Goal: Task Accomplishment & Management: Manage account settings

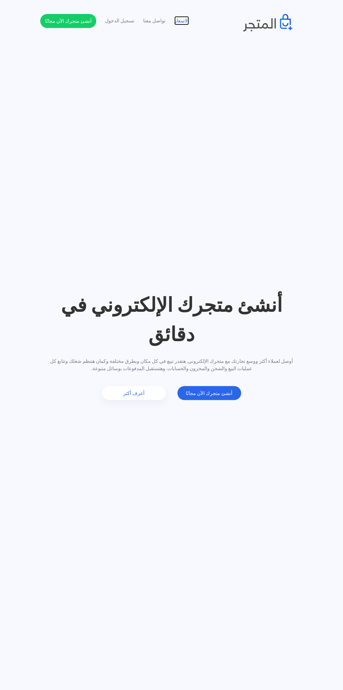
click at [183, 23] on link "الاسعار" at bounding box center [181, 20] width 15 height 7
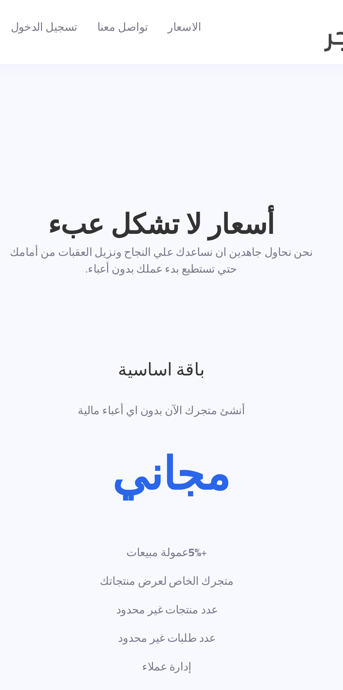
scroll to position [1167, 0]
click at [127, 9] on link "تسجيل الدخول" at bounding box center [119, 11] width 29 height 7
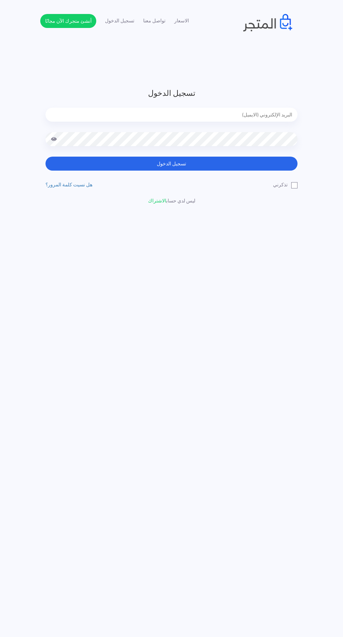
click at [272, 118] on input "email" at bounding box center [171, 115] width 252 height 14
type input "faskhaniawladsaleh@gmail.com"
click at [45, 157] on button "تسجيل الدخول" at bounding box center [171, 164] width 252 height 14
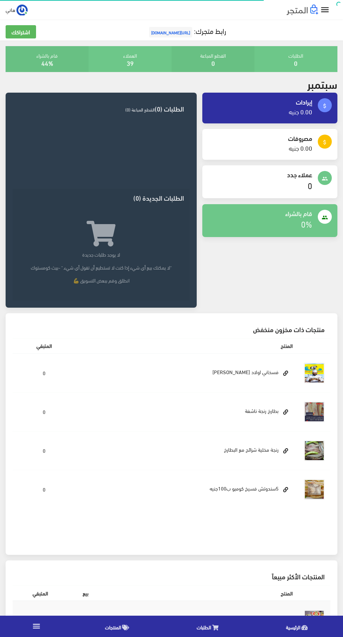
click at [324, 13] on icon "" at bounding box center [325, 10] width 10 height 10
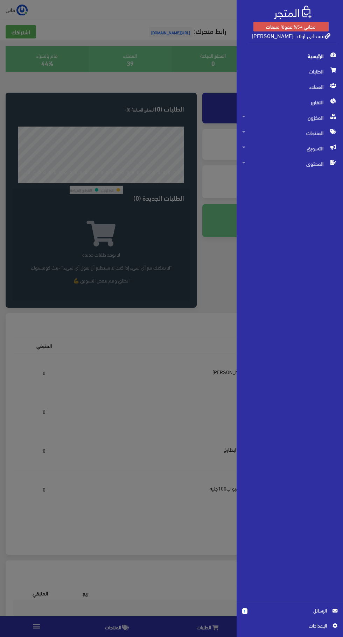
click at [328, 628] on span "اﻹعدادات" at bounding box center [287, 626] width 90 height 8
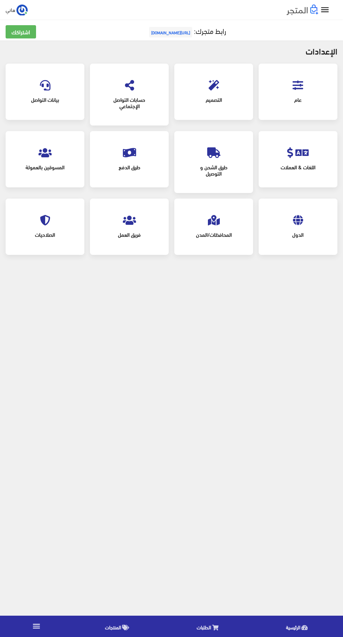
click at [300, 85] on icon at bounding box center [297, 85] width 10 height 10
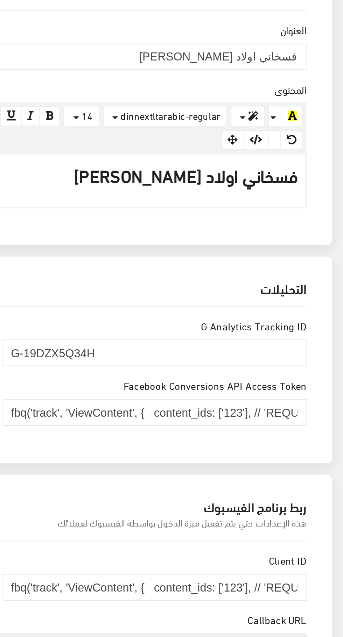
scroll to position [2, 0]
click at [231, 261] on p "فسخاني اولاد [PERSON_NAME]" at bounding box center [171, 256] width 298 height 13
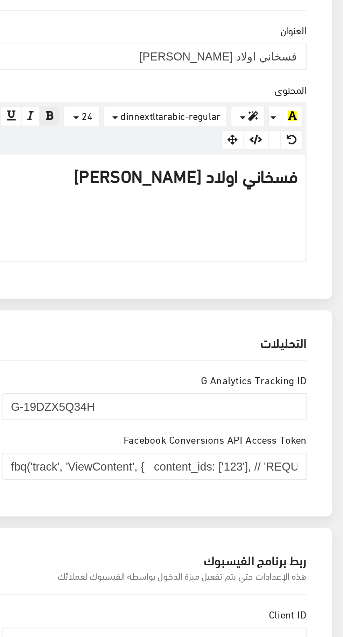
click at [300, 239] on icon "button" at bounding box center [299, 239] width 6 height 5
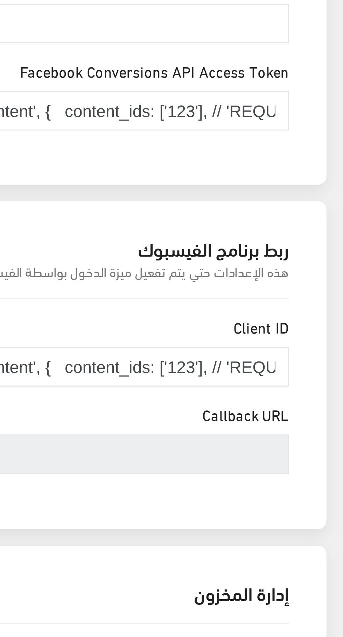
scroll to position [291, 0]
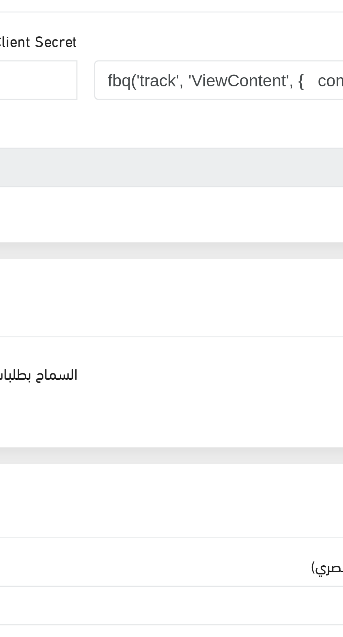
type textarea "<p><span style="font-size: 24px; font-weight: 700;"><font style="vertical-align…"
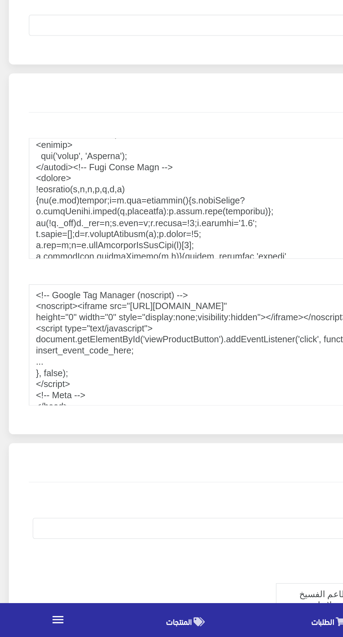
scroll to position [532, 0]
click at [170, 397] on textarea "اكواد في بداية الصفحة" at bounding box center [171, 360] width 306 height 77
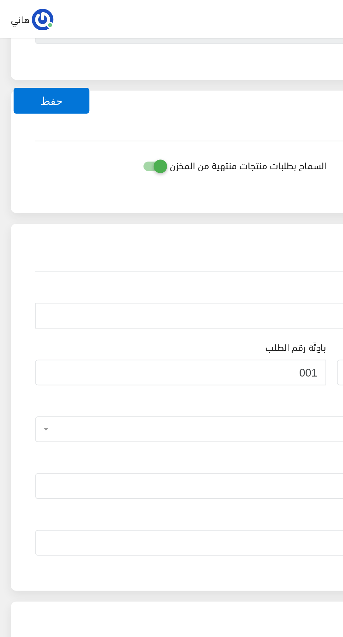
scroll to position [500, 0]
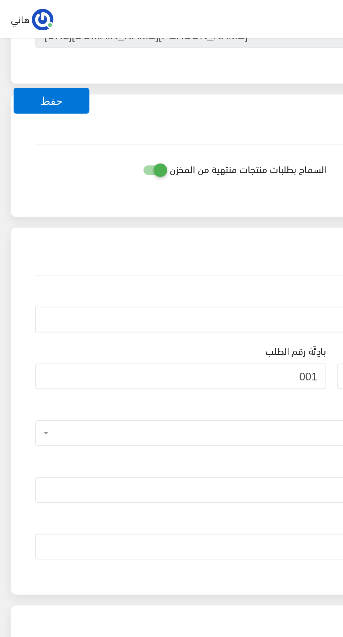
type textarea "<!-- Google Tag Manager --> <script>(function(w,d,s,l,i){w[l]=w[l]||[];w[l].pus…"
click at [33, 50] on button "حفظ" at bounding box center [26, 51] width 39 height 13
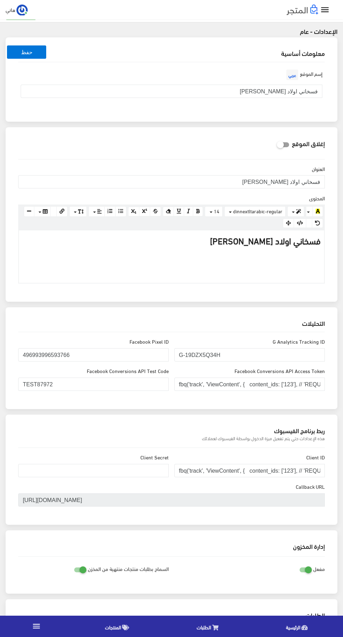
scroll to position [18, 0]
click at [229, 253] on div "فسخاني اولاد [PERSON_NAME]" at bounding box center [171, 257] width 305 height 52
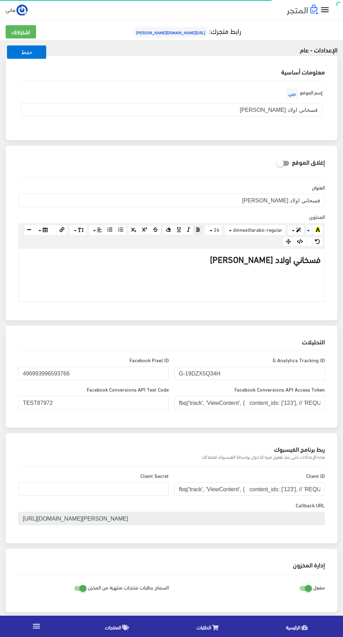
click at [308, 242] on button "button" at bounding box center [309, 242] width 6 height 10
click at [297, 246] on button "button" at bounding box center [299, 242] width 13 height 10
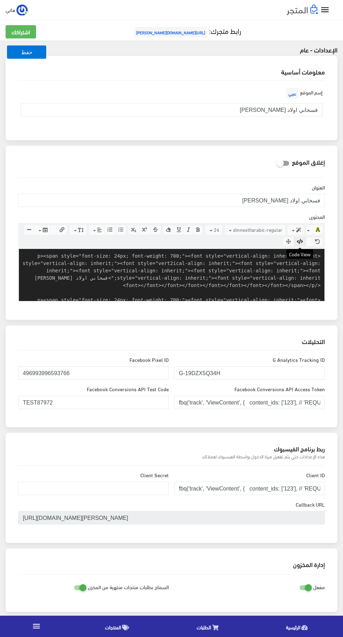
scroll to position [36, 0]
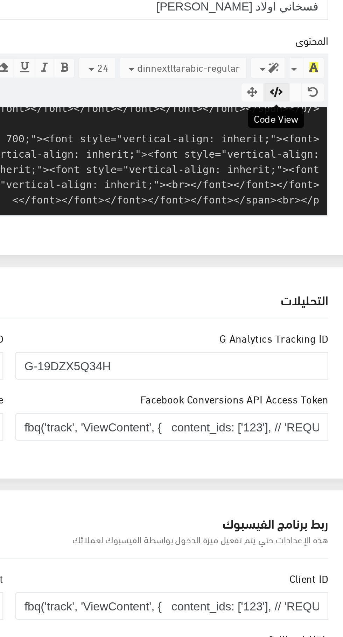
click at [300, 242] on icon "button" at bounding box center [299, 241] width 6 height 5
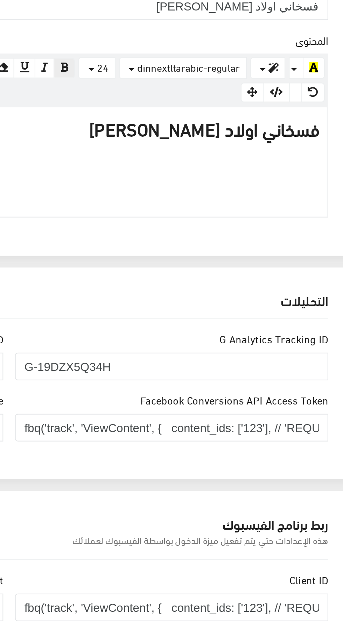
click at [301, 244] on button "button" at bounding box center [299, 242] width 13 height 10
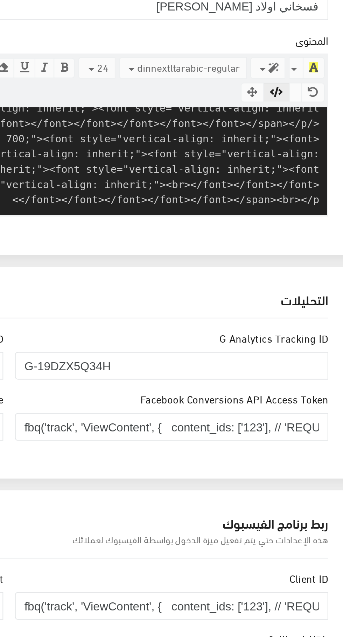
scroll to position [32, 0]
click at [314, 296] on textarea "<p><span style="font-size: 24px; font-weight: 700;"><font style="vertical-align…" at bounding box center [171, 275] width 305 height 52
click at [318, 295] on textarea "<p><span style="font-size: 24px; font-weight: 700;"><font style="vertical-align…" at bounding box center [171, 275] width 305 height 52
type textarea "<p><span style="font-size: 24px; font-weight: 700;"><font style="vertical-align…"
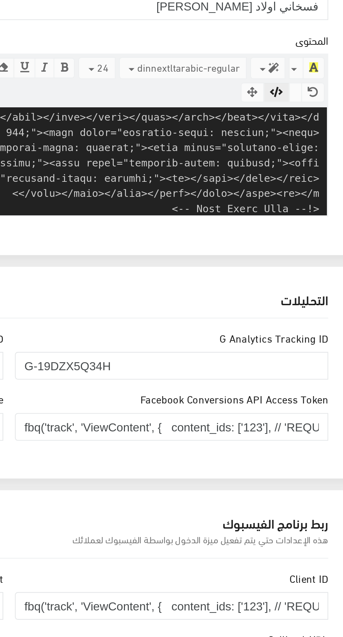
scroll to position [149, 0]
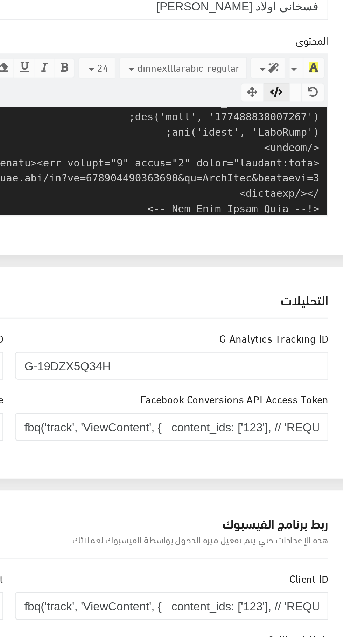
click at [301, 245] on button "button" at bounding box center [299, 242] width 13 height 10
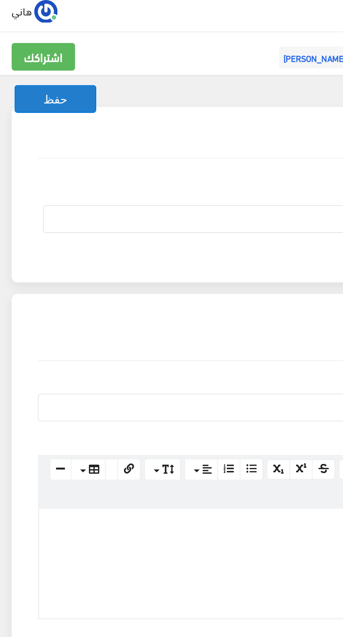
click at [32, 53] on button "حفظ" at bounding box center [26, 51] width 39 height 13
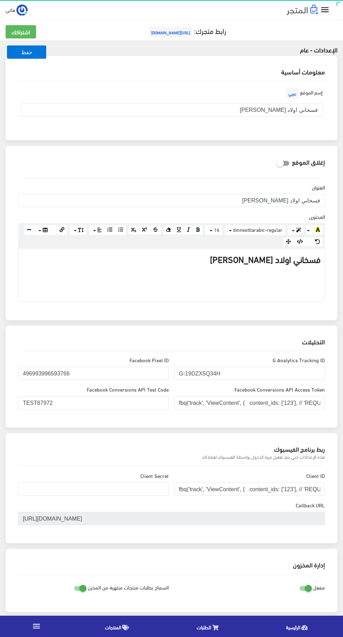
click at [169, 29] on span "[URL][DOMAIN_NAME]" at bounding box center [170, 32] width 43 height 10
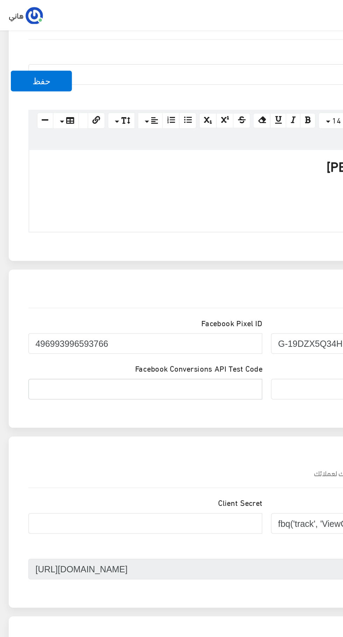
scroll to position [151, 0]
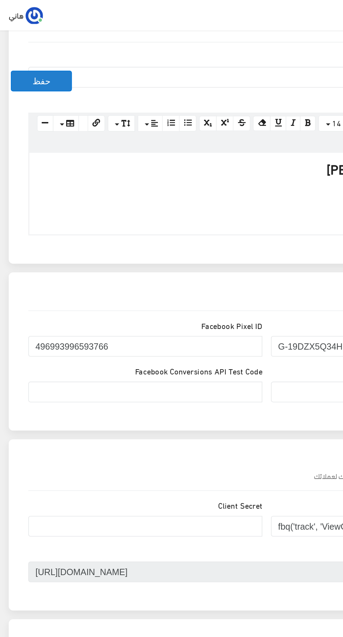
click at [27, 51] on button "حفظ" at bounding box center [26, 51] width 39 height 13
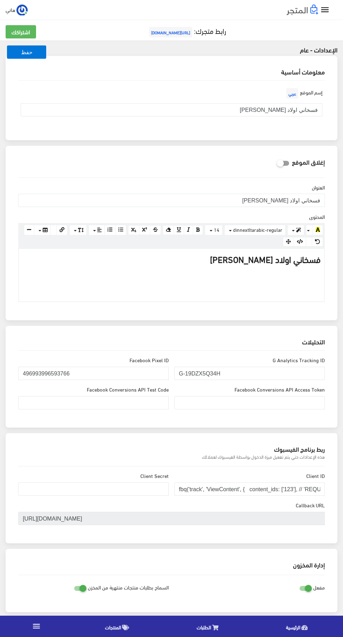
click at [328, 11] on icon "" at bounding box center [325, 10] width 10 height 10
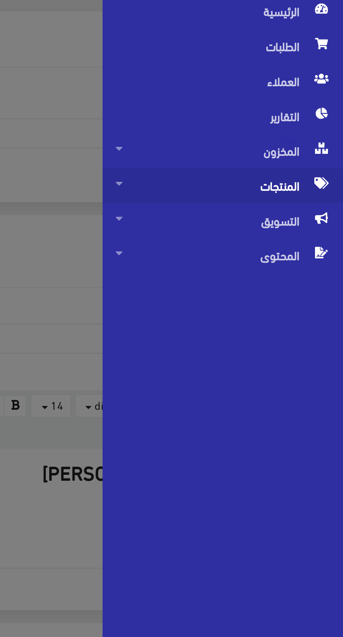
click at [317, 135] on span "المنتجات" at bounding box center [289, 132] width 95 height 15
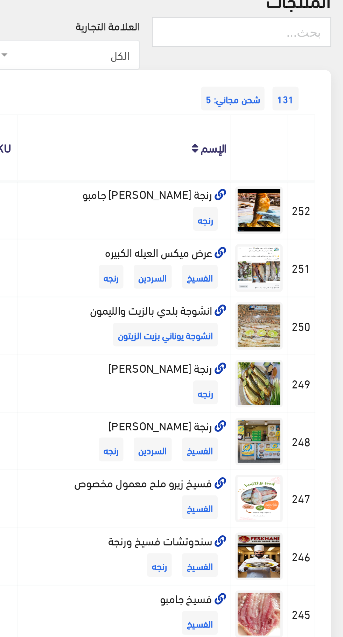
click at [288, 189] on icon at bounding box center [288, 188] width 5 height 5
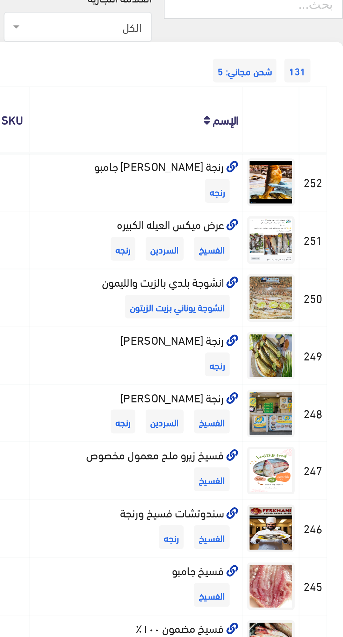
click at [288, 189] on icon at bounding box center [288, 188] width 5 height 5
